Goal: Book appointment/travel/reservation

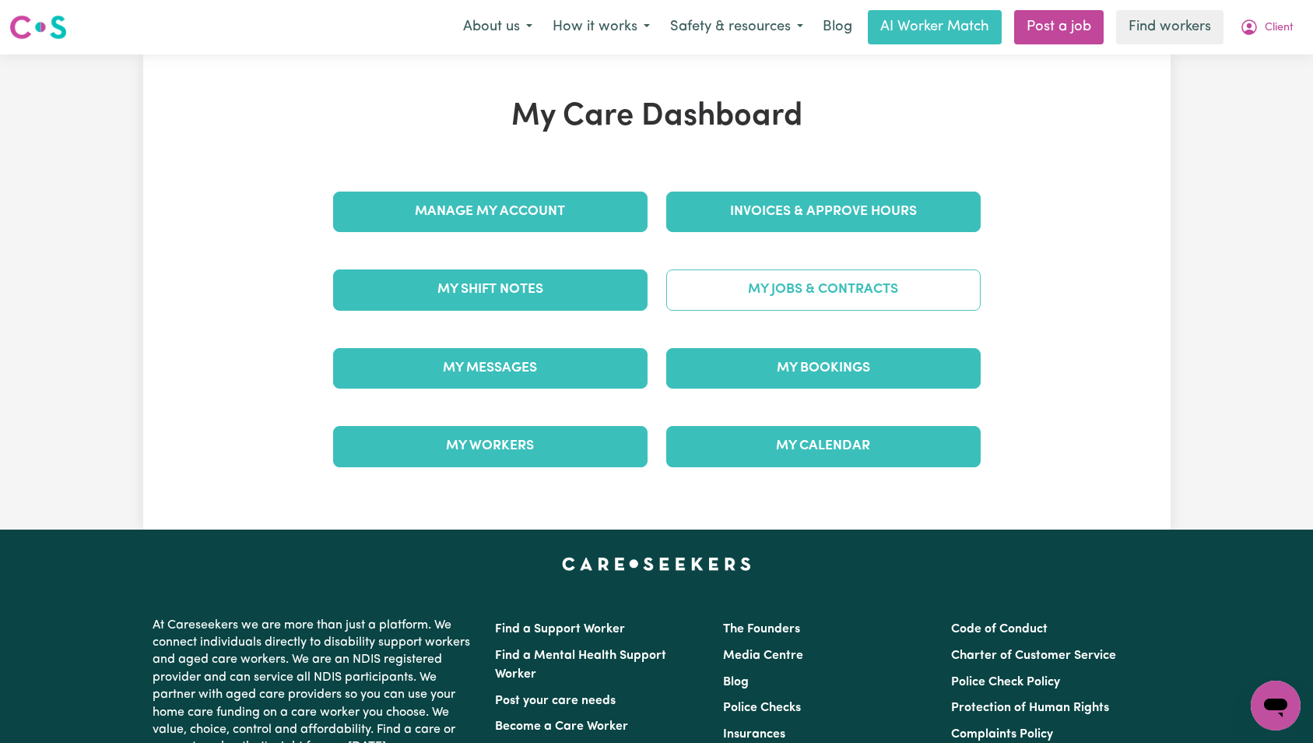
click at [791, 296] on link "My Jobs & Contracts" at bounding box center [823, 289] width 314 height 40
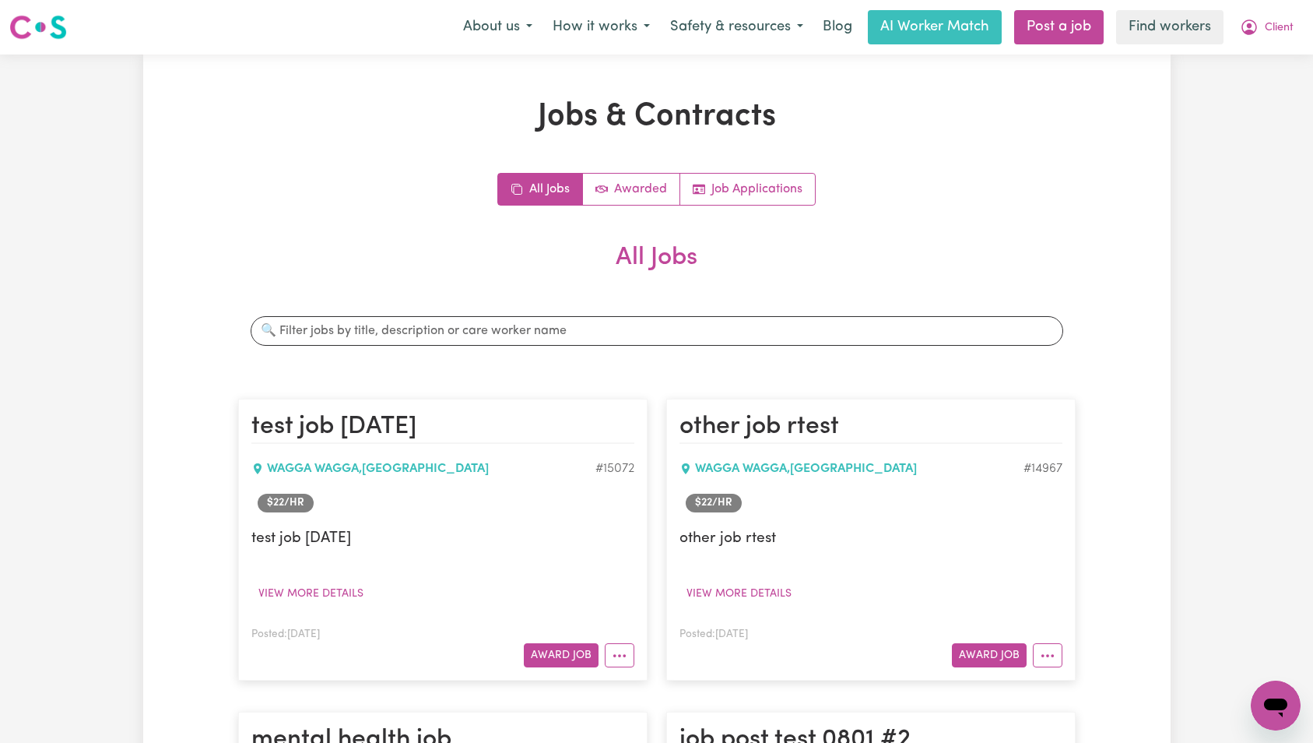
click at [653, 188] on link "Awarded" at bounding box center [631, 189] width 97 height 31
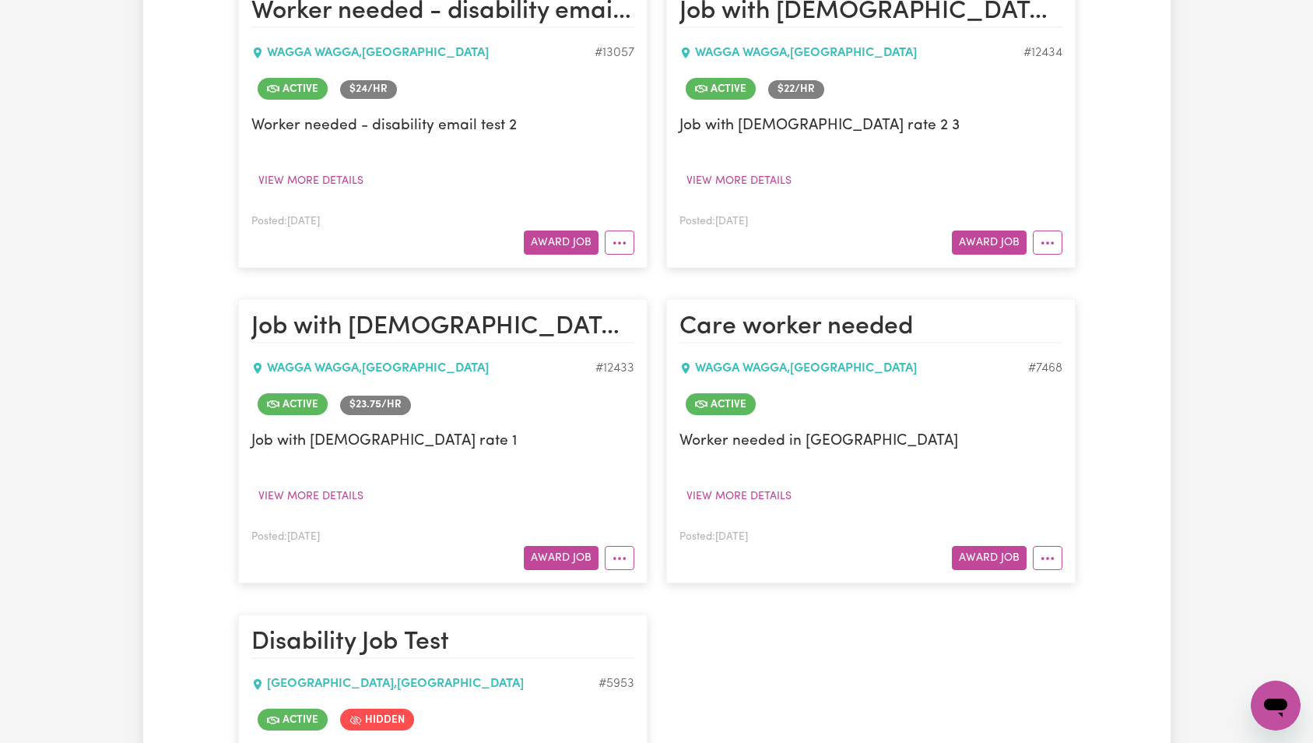
scroll to position [750, 0]
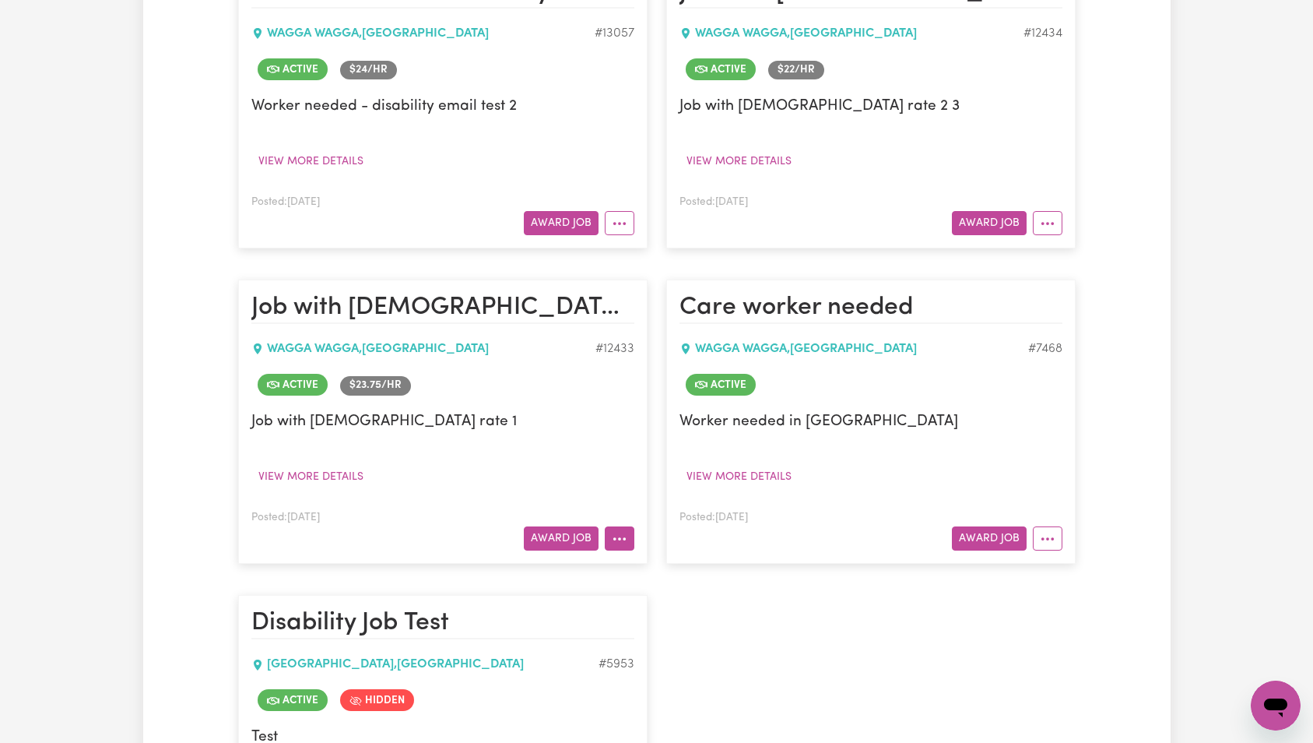
click at [622, 532] on icon "More options" at bounding box center [620, 539] width 16 height 16
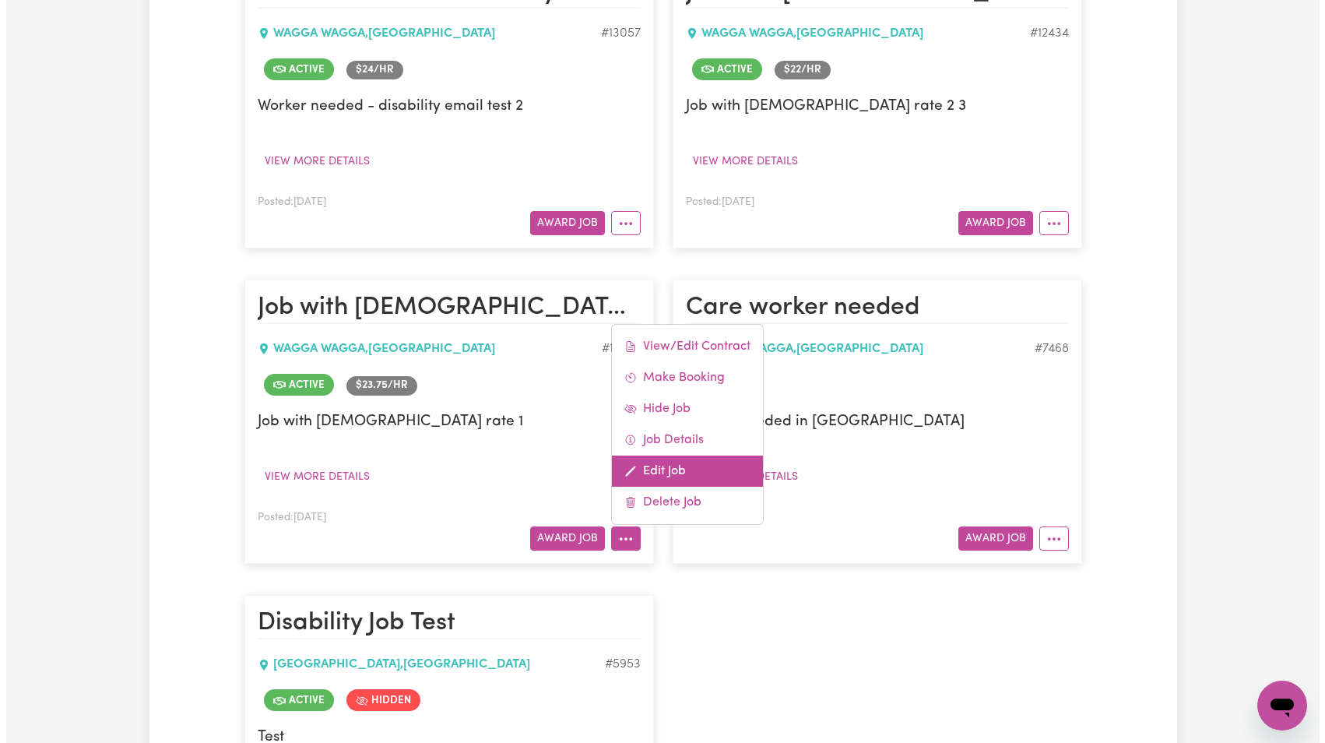
scroll to position [760, 0]
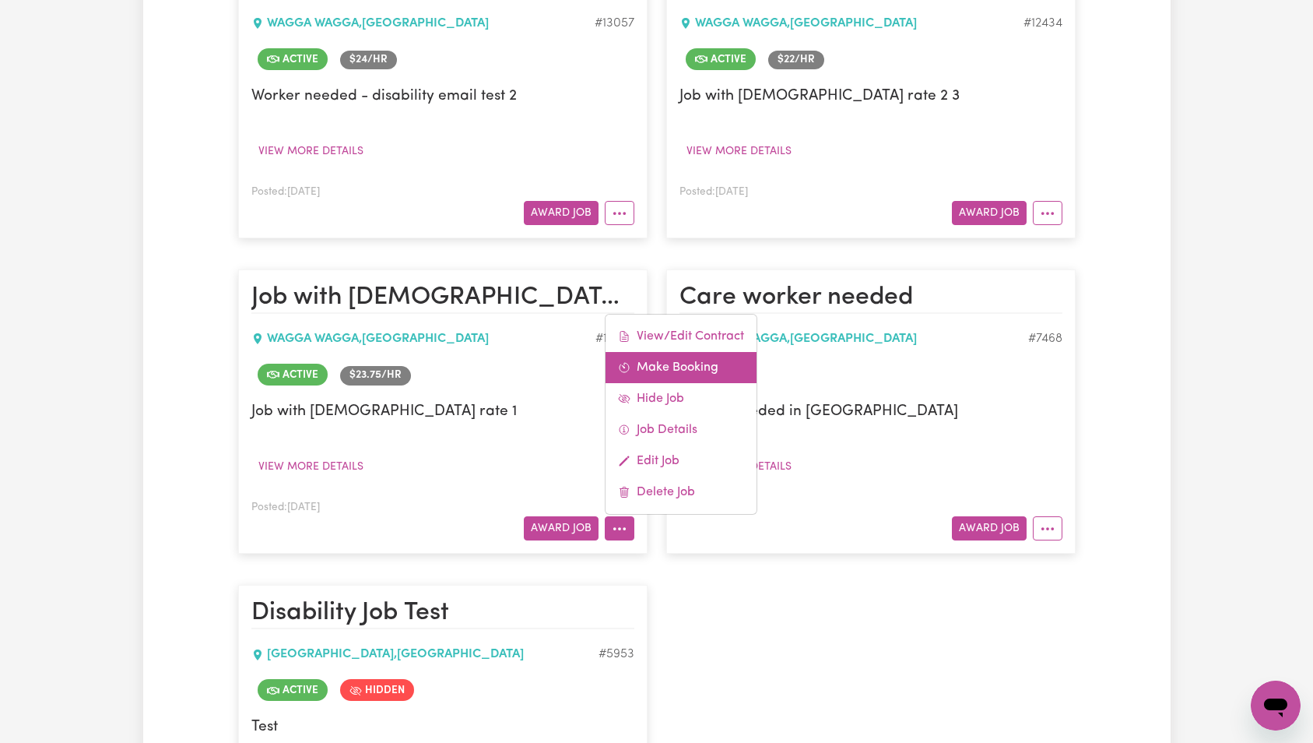
click at [695, 373] on link "Make Booking" at bounding box center [681, 367] width 151 height 31
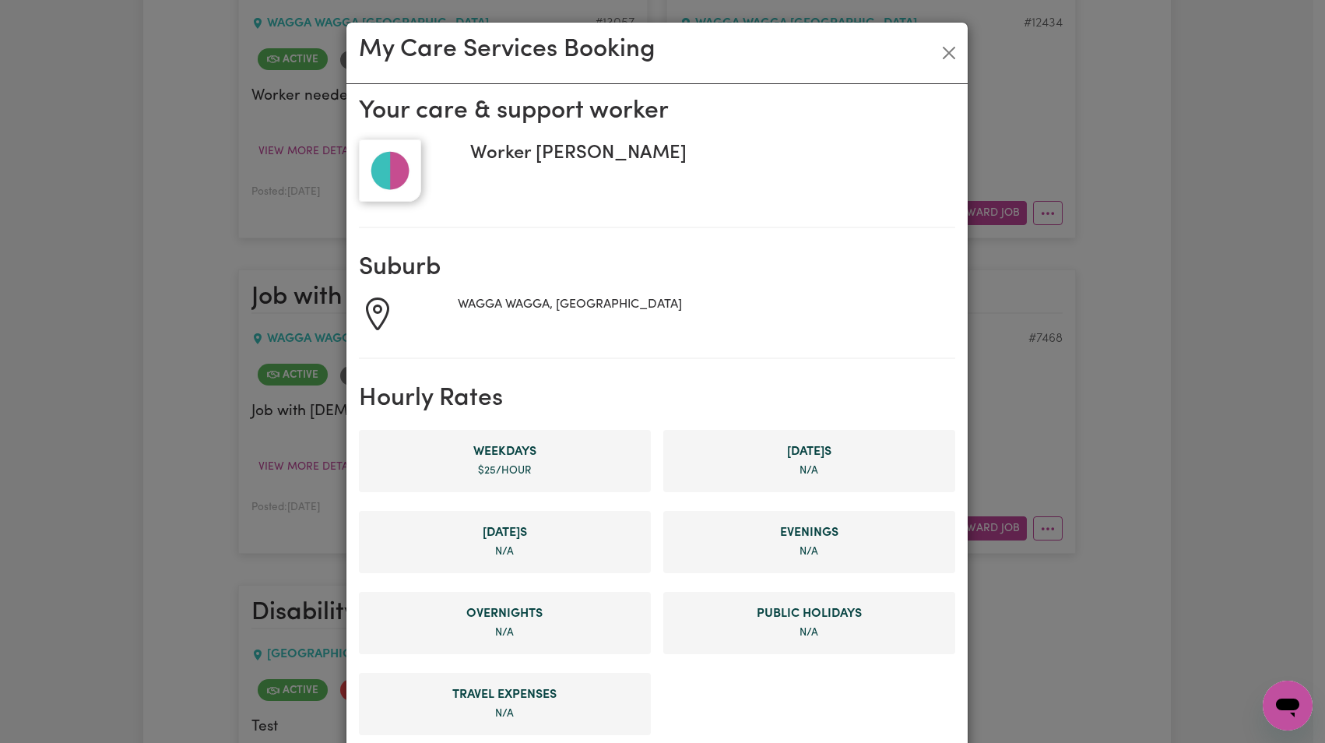
scroll to position [714, 0]
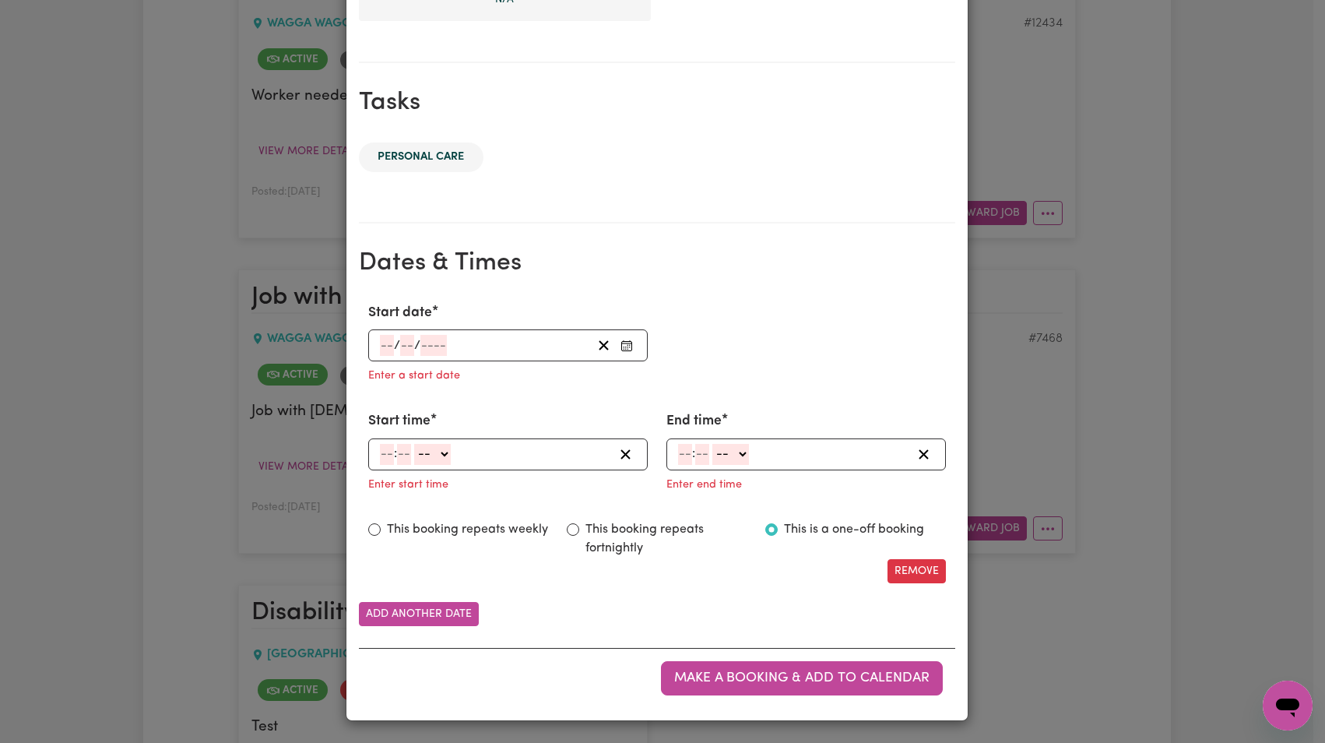
click at [447, 342] on div "/ /" at bounding box center [484, 345] width 213 height 21
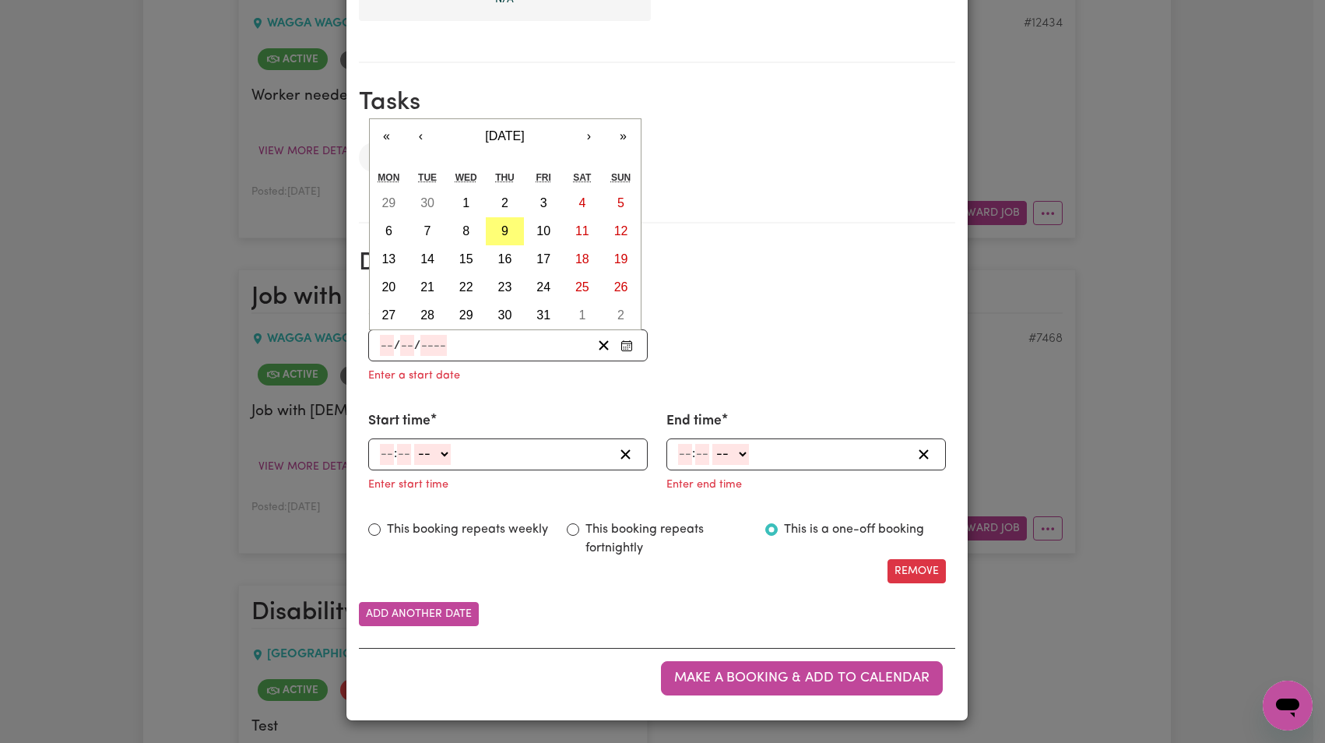
click at [427, 346] on input "number" at bounding box center [433, 345] width 26 height 21
click at [501, 231] on abbr "9" at bounding box center [504, 230] width 7 height 13
type input "[DATE]"
type input "9"
type input "10"
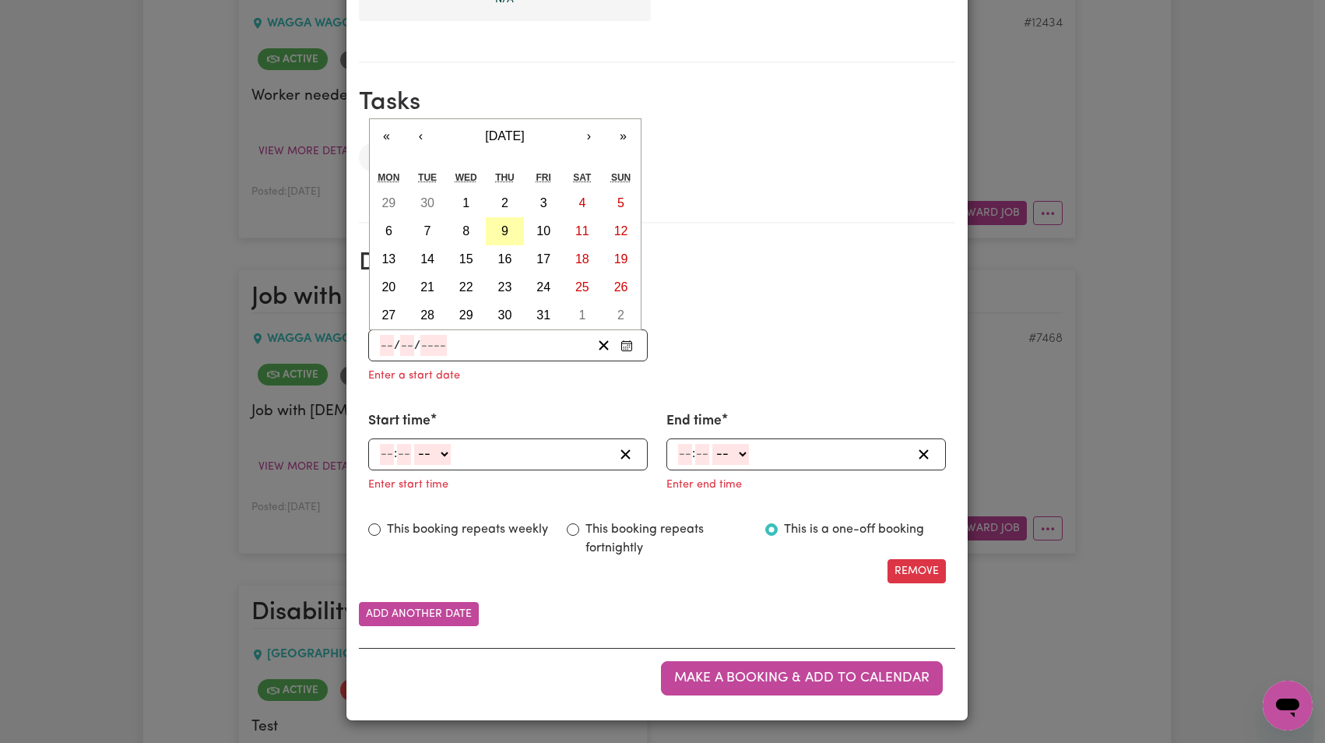
type input "2025"
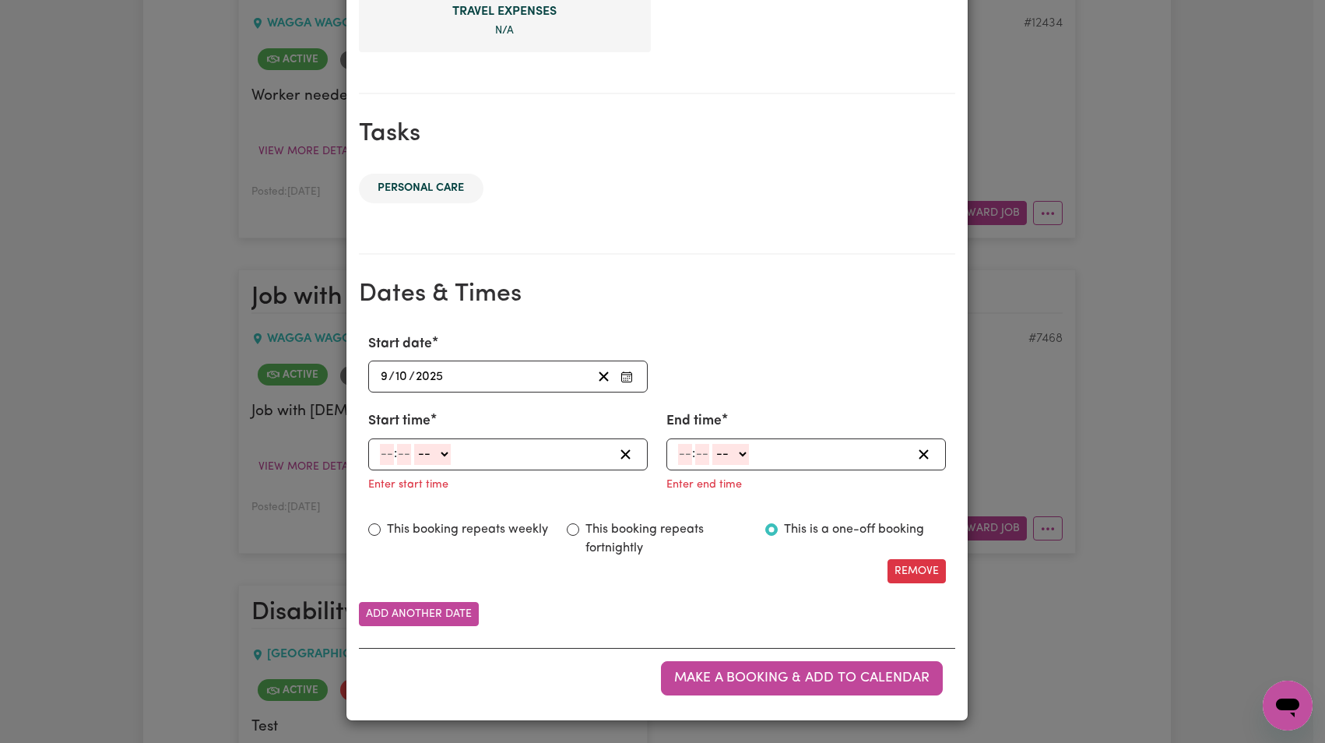
scroll to position [683, 0]
click at [382, 453] on input "number" at bounding box center [387, 454] width 14 height 21
type input "8"
type input "0"
select select "am"
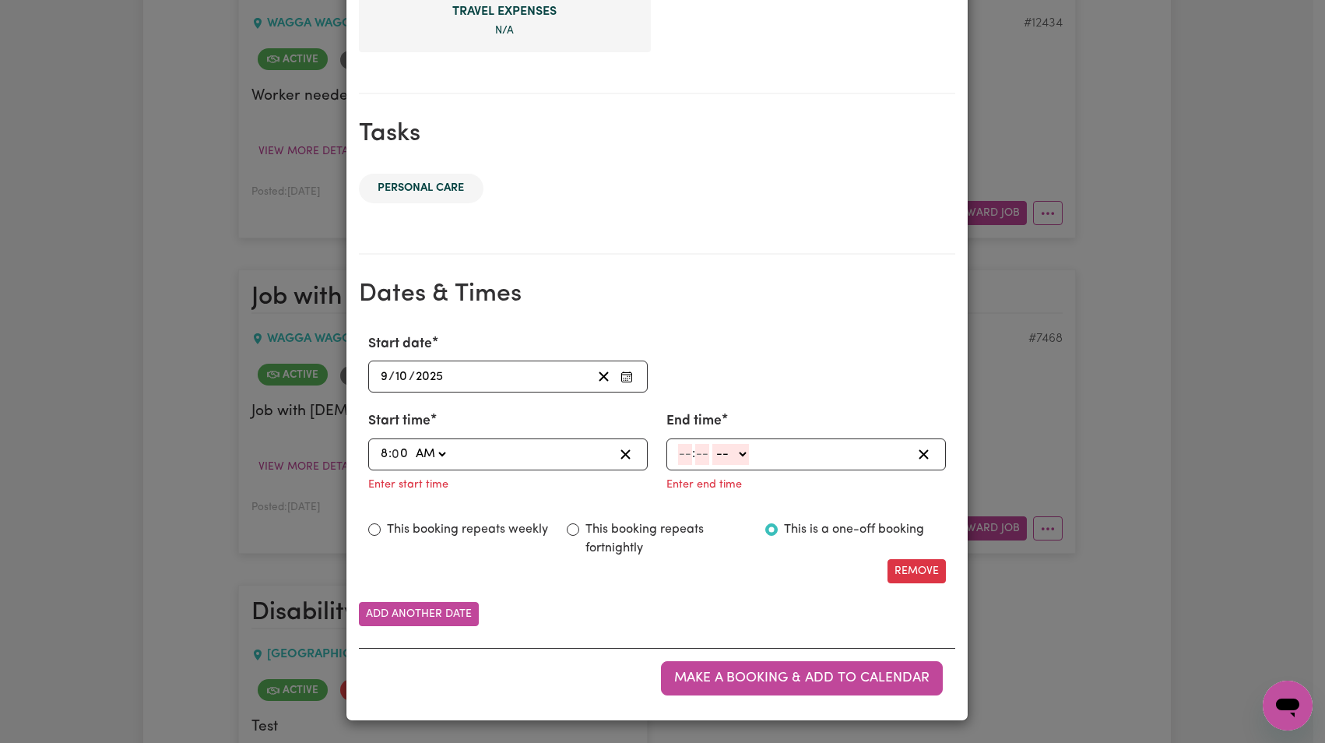
type input "08:00"
type input "8"
type input "05"
select select "am"
type input "08:05"
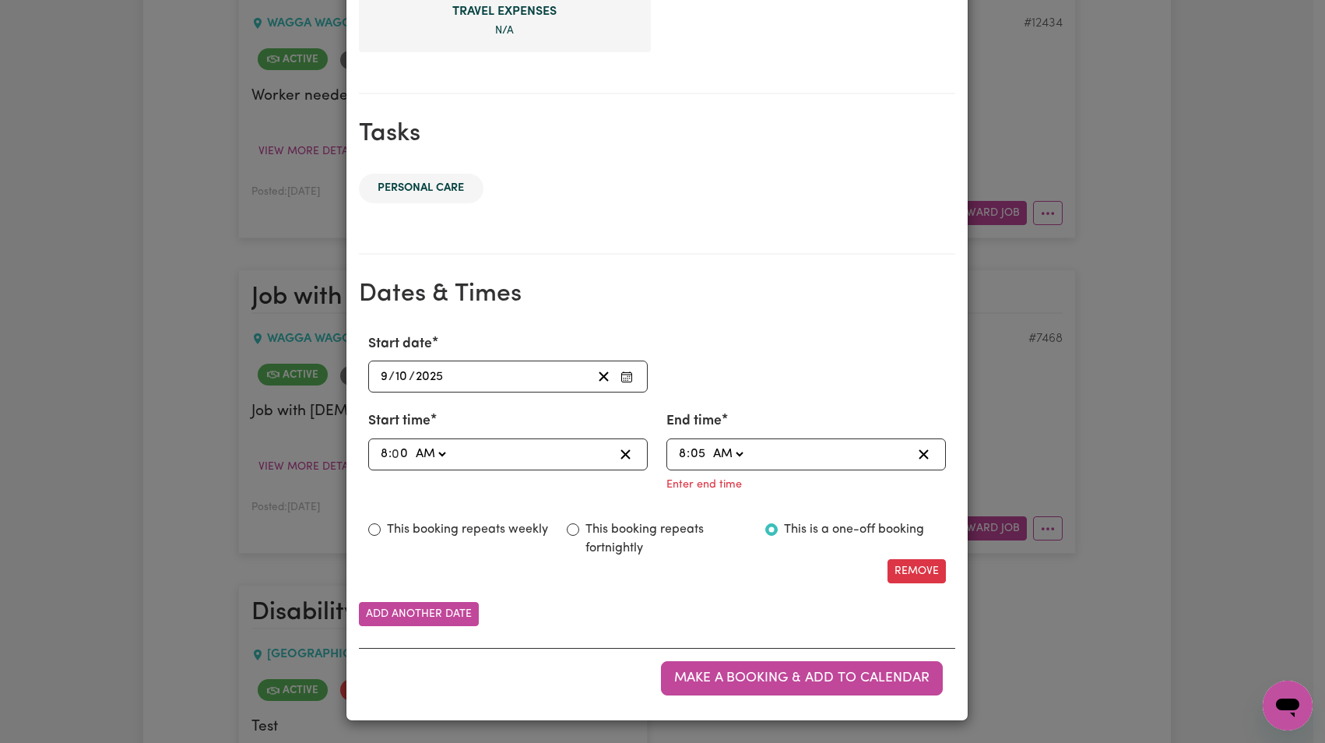
type input "5"
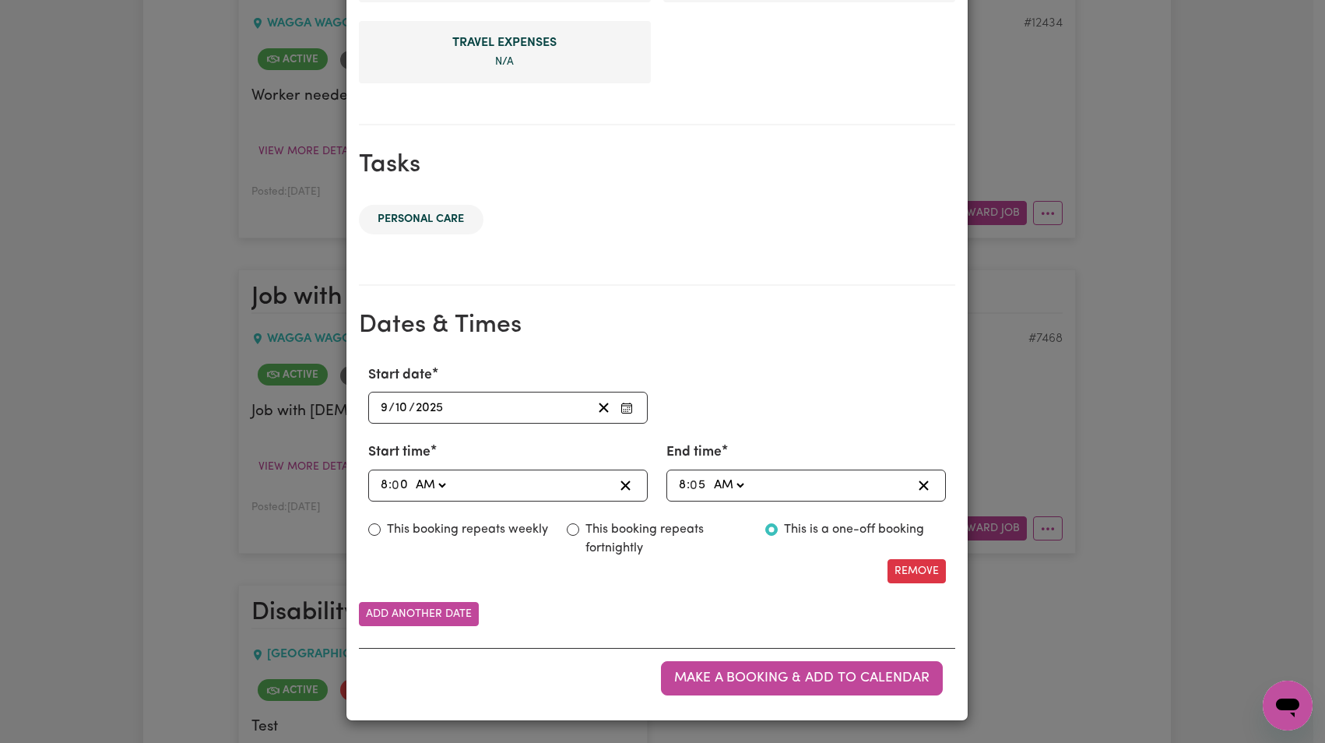
click at [740, 661] on div "Make a booking & add to calendar" at bounding box center [657, 678] width 596 height 60
drag, startPoint x: 744, startPoint y: 674, endPoint x: 760, endPoint y: 664, distance: 18.6
click at [745, 673] on span "Make a booking & add to calendar" at bounding box center [801, 677] width 255 height 13
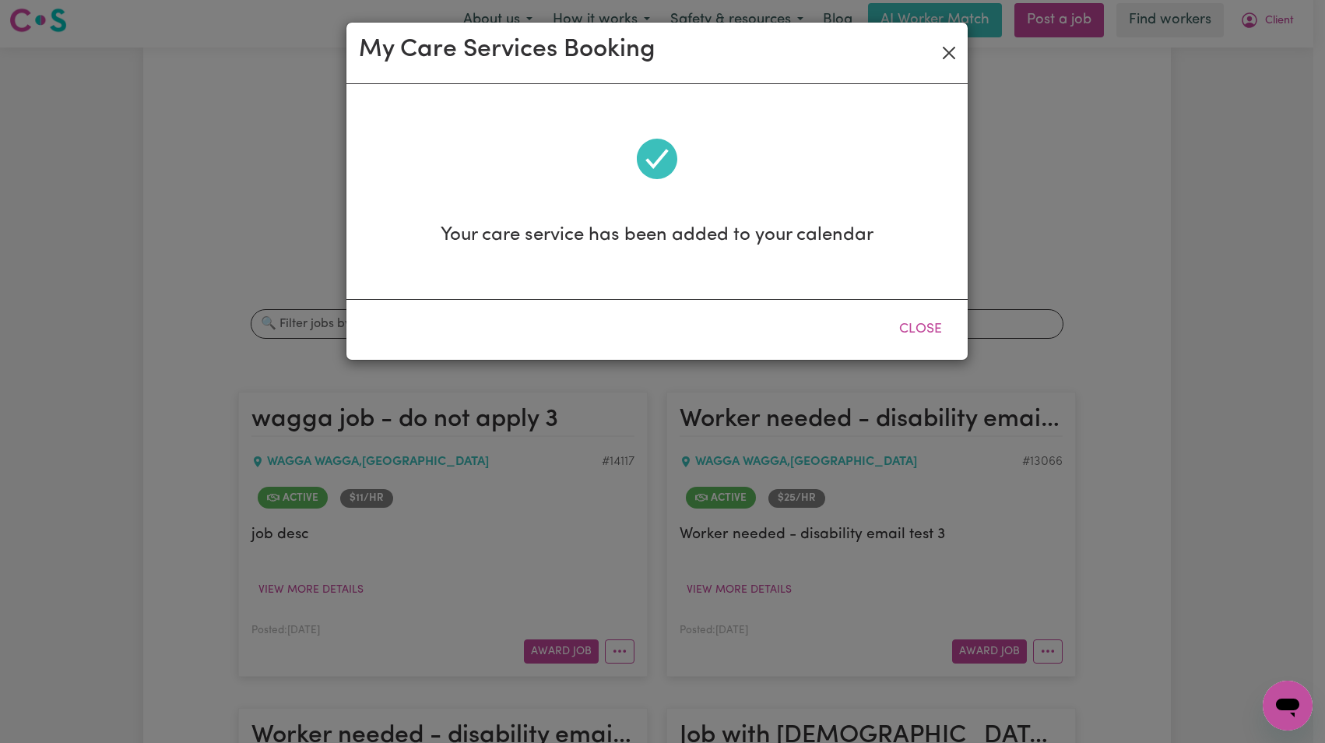
scroll to position [0, 0]
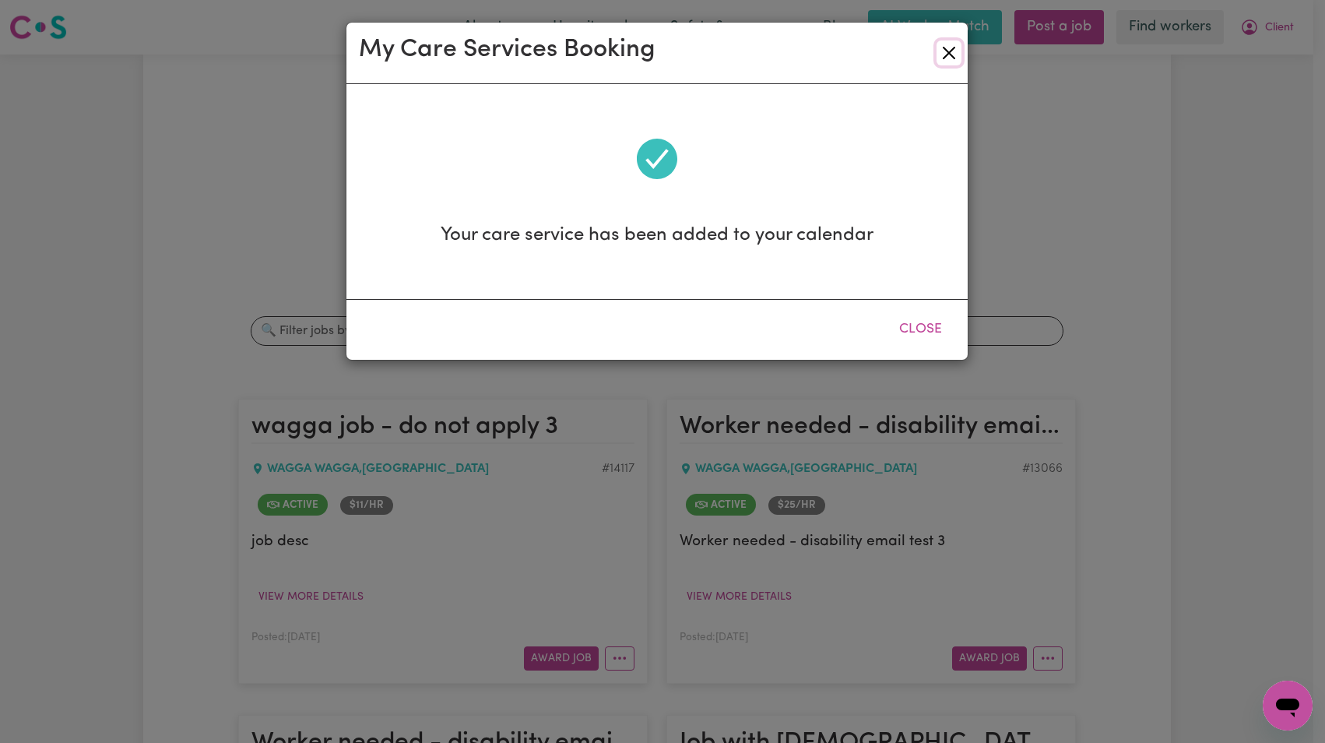
click at [960, 45] on button "Close" at bounding box center [948, 52] width 25 height 25
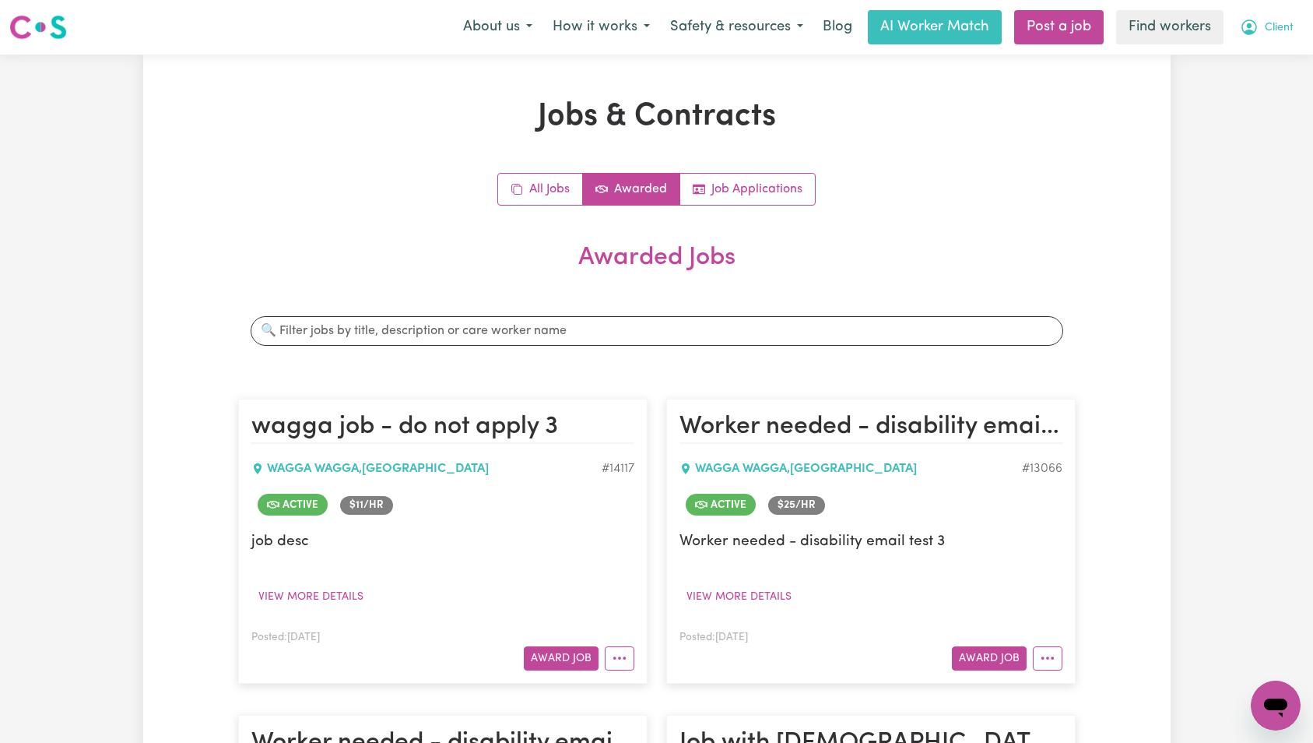
click at [1252, 36] on icon "My Account" at bounding box center [1249, 27] width 19 height 19
click at [1246, 60] on link "My Dashboard" at bounding box center [1241, 61] width 123 height 30
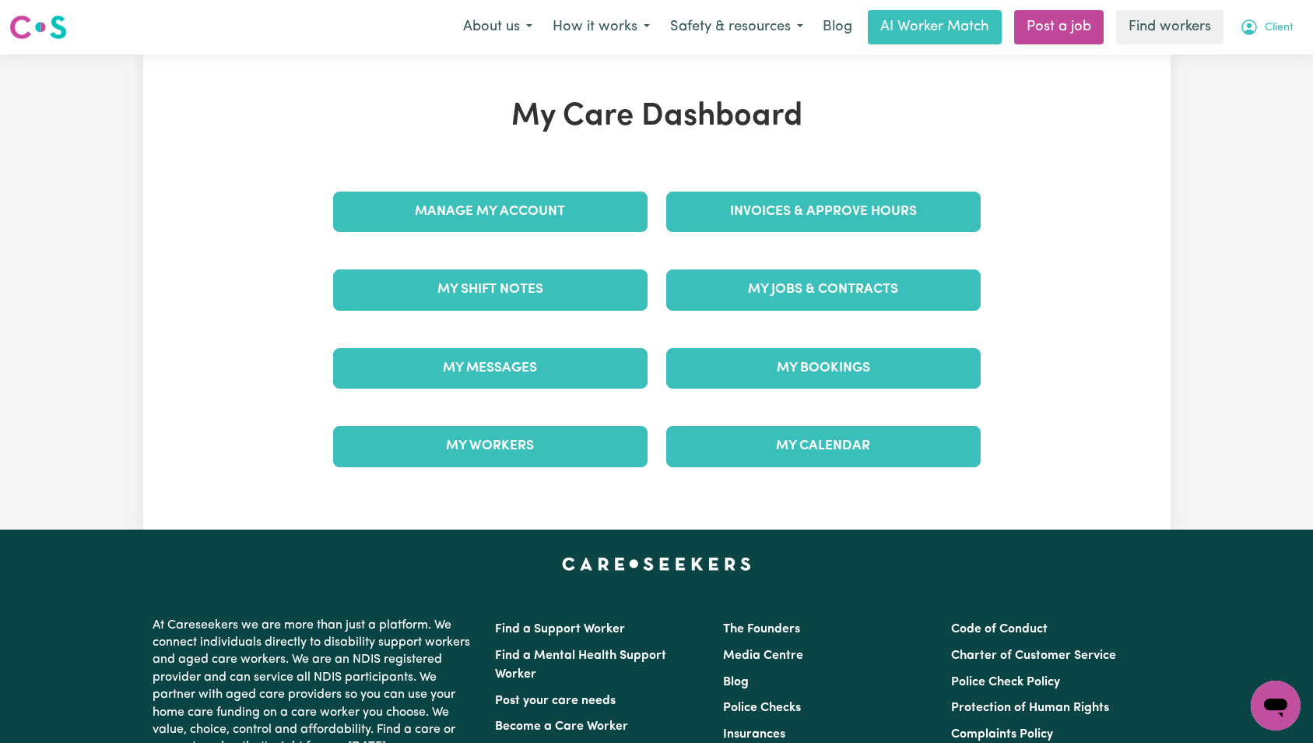
click at [1291, 24] on button "Client" at bounding box center [1267, 27] width 74 height 33
click at [1256, 91] on link "Logout" at bounding box center [1241, 90] width 123 height 30
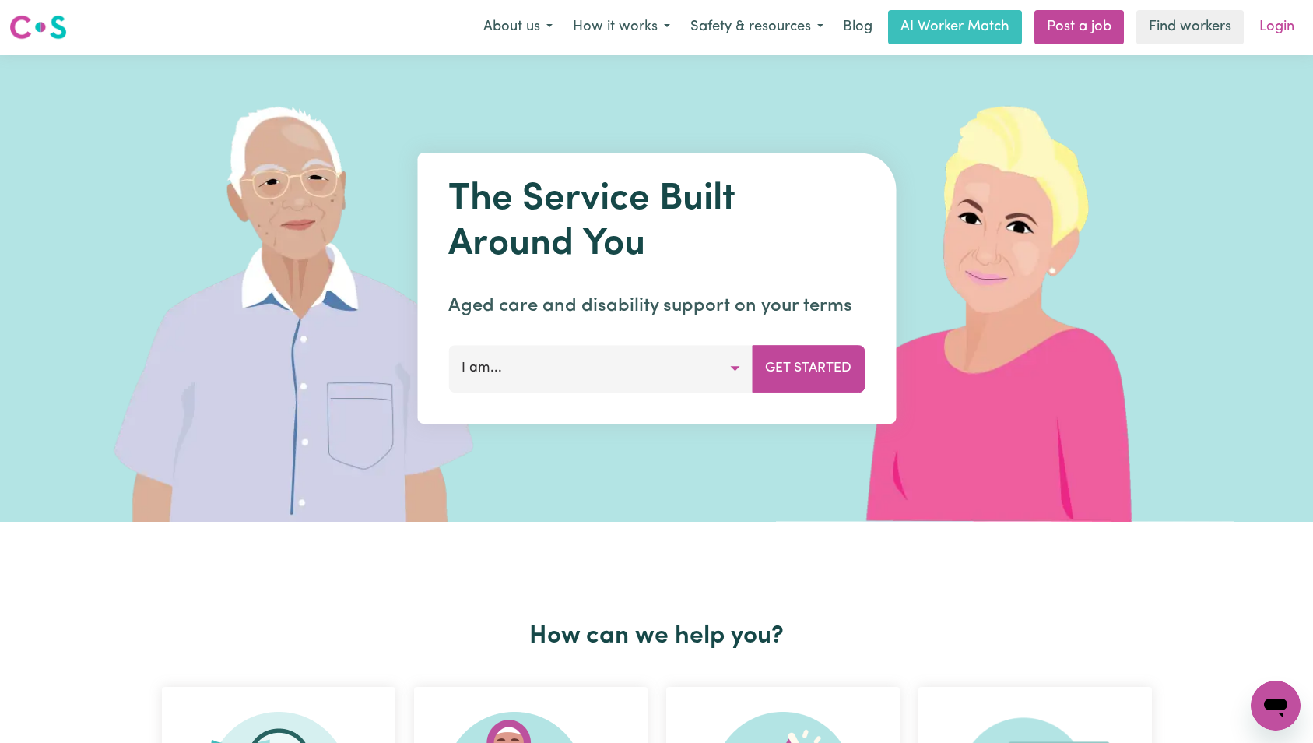
click at [1274, 35] on link "Login" at bounding box center [1277, 27] width 54 height 34
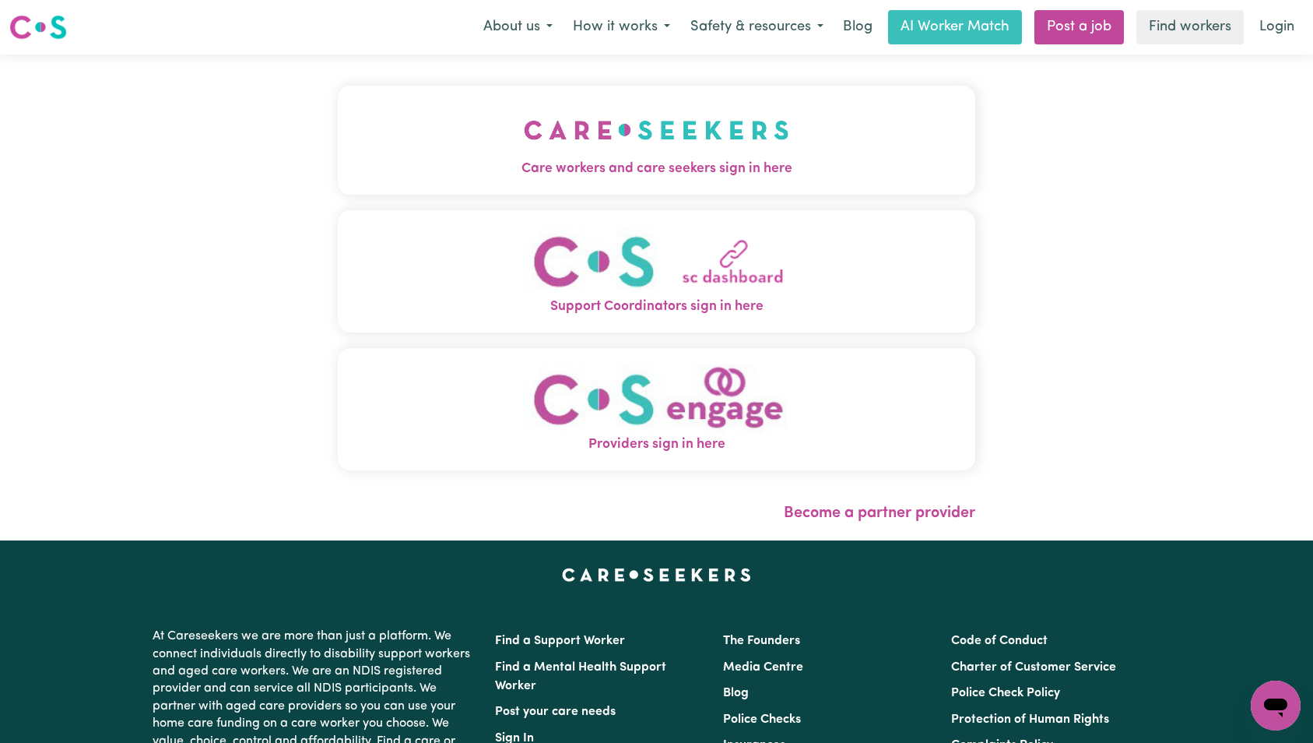
click at [422, 153] on button "Care workers and care seekers sign in here" at bounding box center [657, 140] width 638 height 109
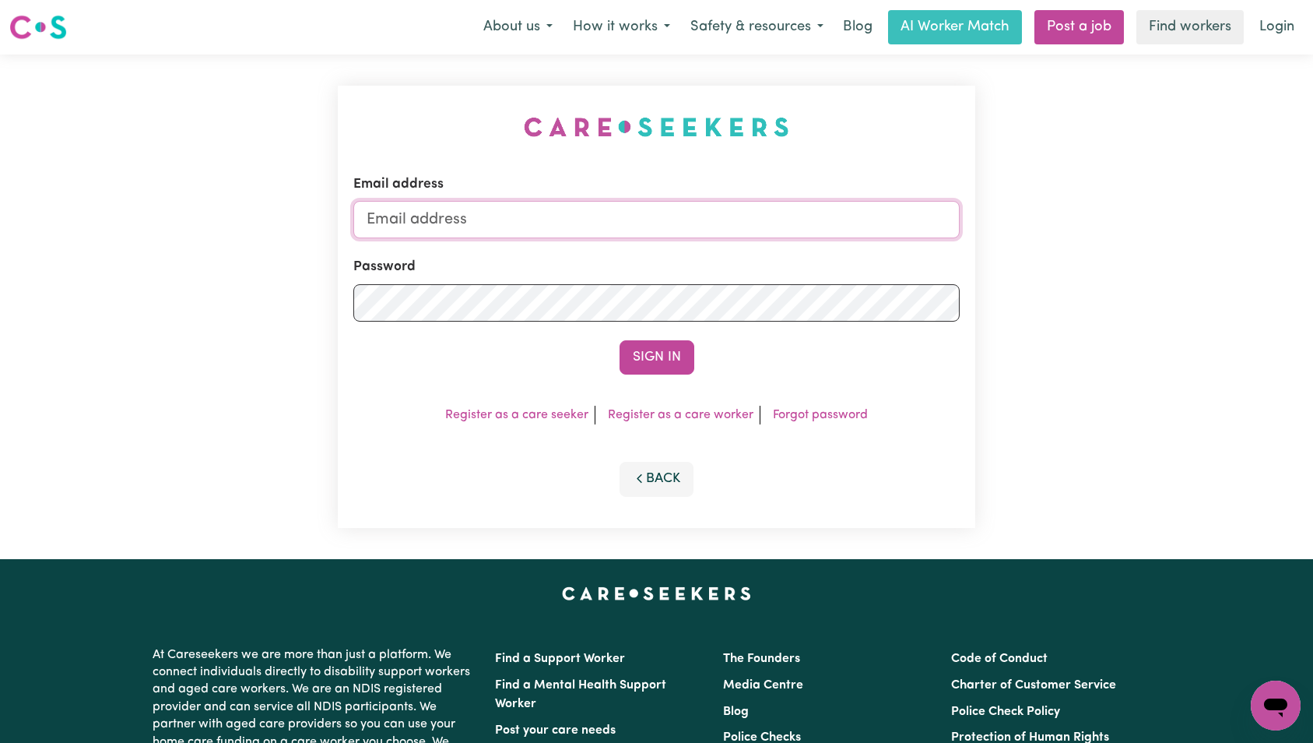
click at [671, 217] on input "Email address" at bounding box center [656, 219] width 607 height 37
type input "[EMAIL_ADDRESS][DOMAIN_NAME]"
click at [676, 362] on button "Sign In" at bounding box center [657, 357] width 75 height 34
